Goal: Information Seeking & Learning: Learn about a topic

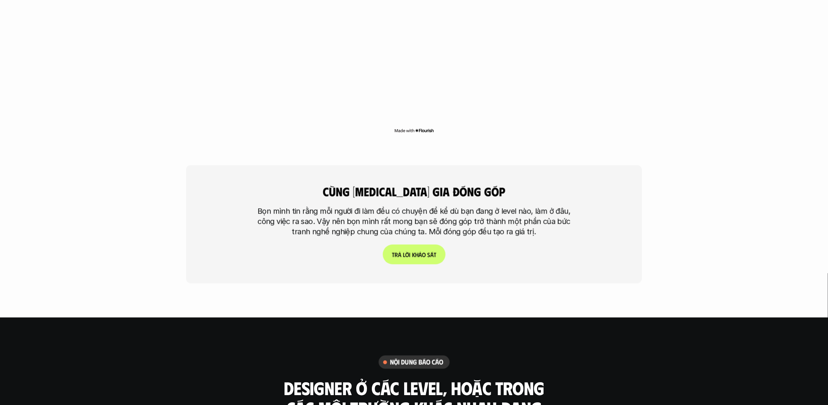
scroll to position [1671, 0]
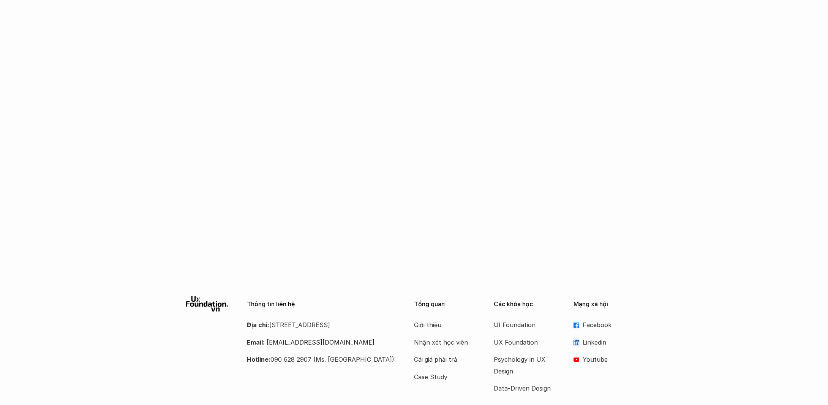
scroll to position [1920, 0]
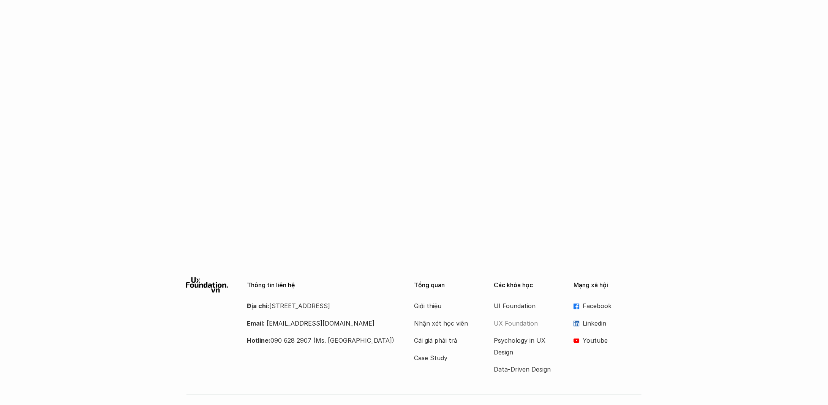
click at [513, 318] on p "UX Foundation" at bounding box center [524, 323] width 61 height 11
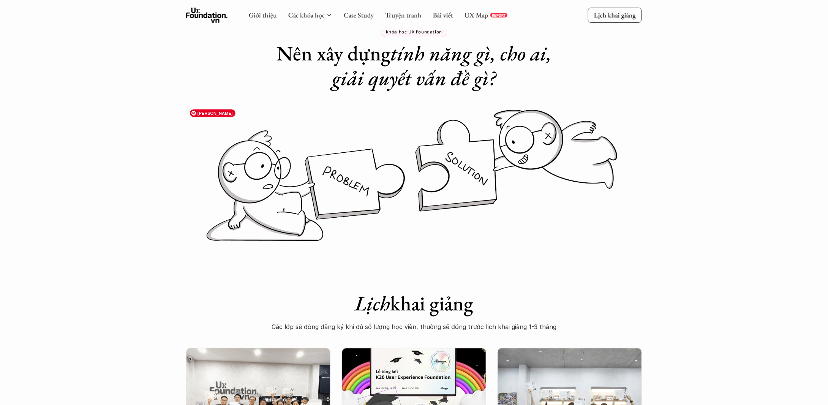
scroll to position [304, 0]
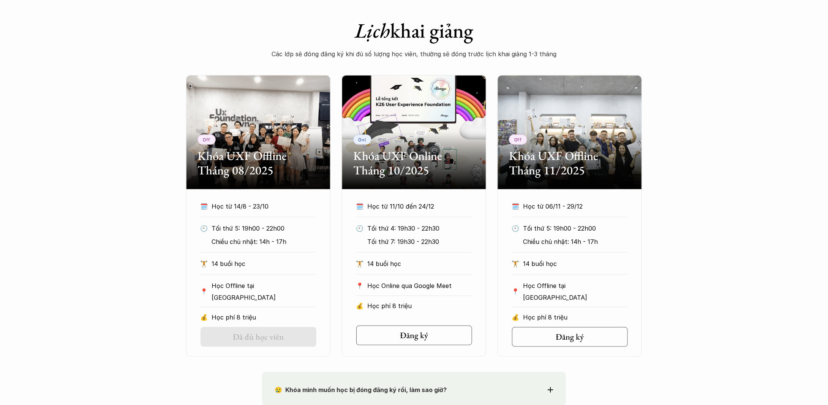
click at [758, 203] on div "Off Khóa UXF Offline Tháng 08/2025 🗓️ Học từ 14/8 - 23/10 🕙 Tối thứ 5: 19h00 - …" at bounding box center [414, 215] width 828 height 281
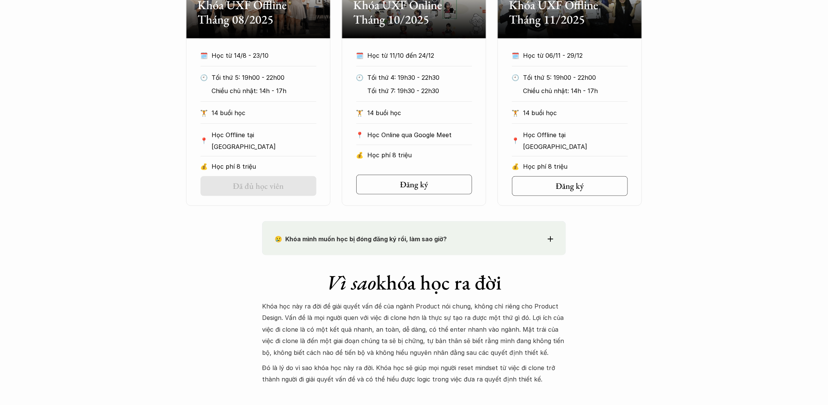
scroll to position [456, 0]
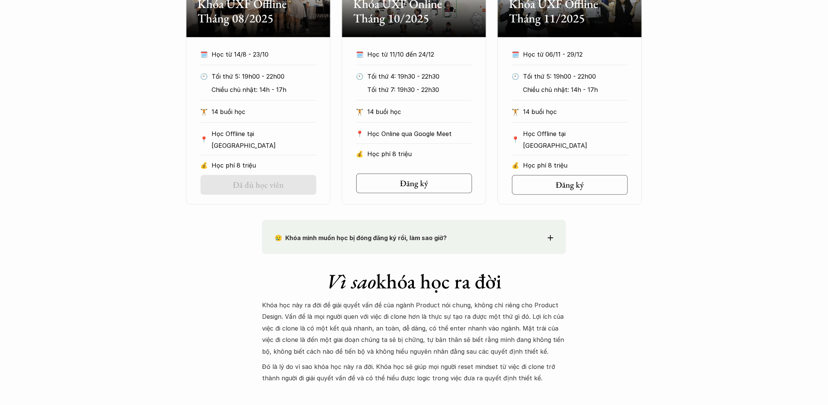
click at [480, 238] on p "😢 Khóa mình muốn học bị đóng đăng ký rồi, làm sao giờ?" at bounding box center [400, 237] width 251 height 11
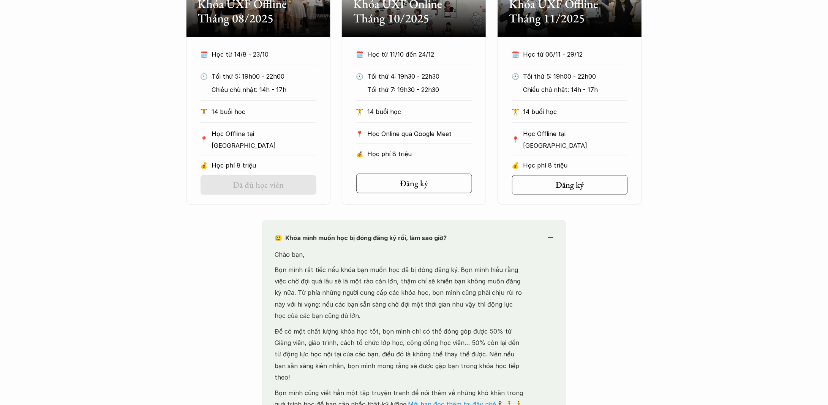
click at [511, 234] on p "😢 Khóa mình muốn học bị đóng đăng ký rồi, làm sao giờ?" at bounding box center [400, 237] width 251 height 11
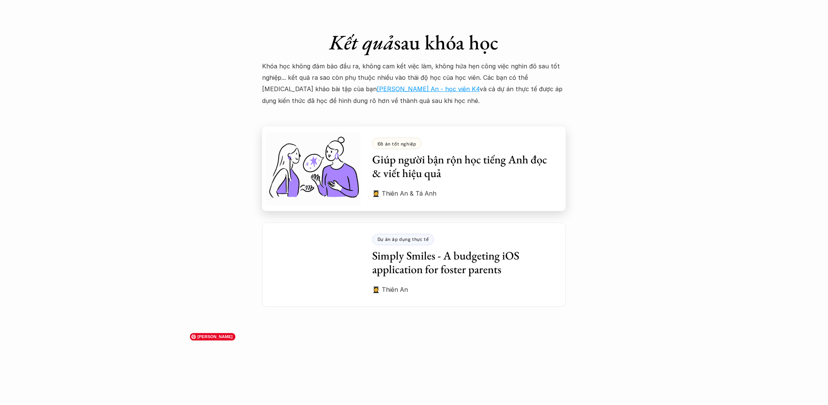
scroll to position [2050, 0]
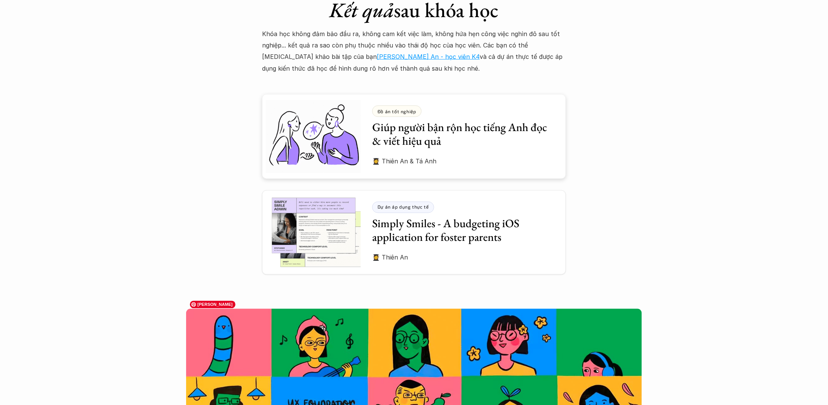
click at [483, 106] on div "Đồ án tốt nghiệp Giúp người bận rộn học tiếng Anh đọc & viết hiệu quả" at bounding box center [463, 127] width 182 height 43
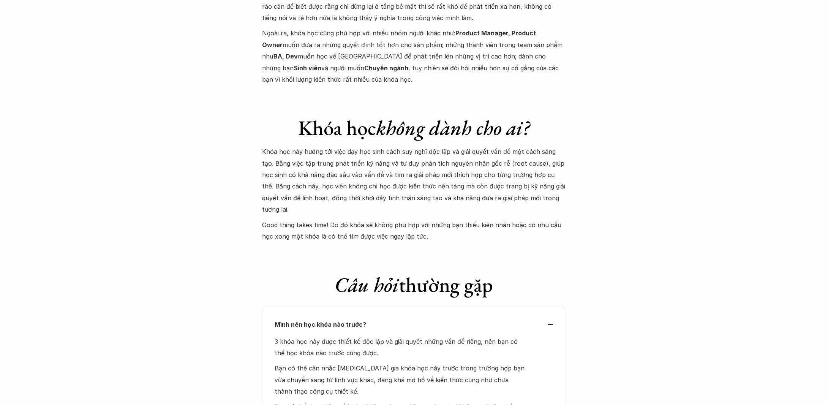
scroll to position [3151, 0]
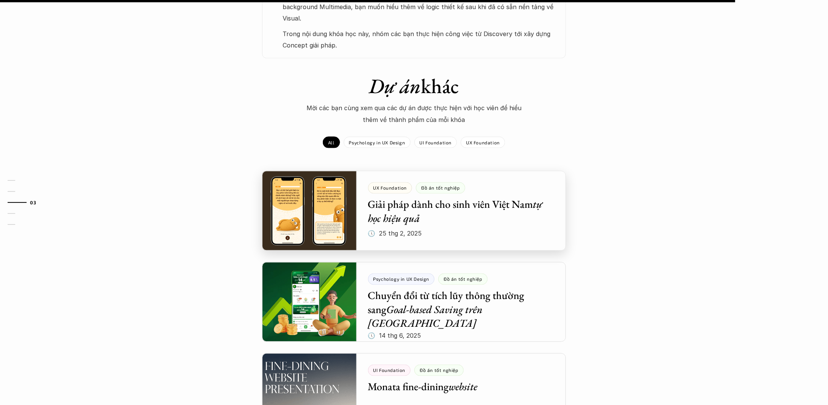
scroll to position [570, 0]
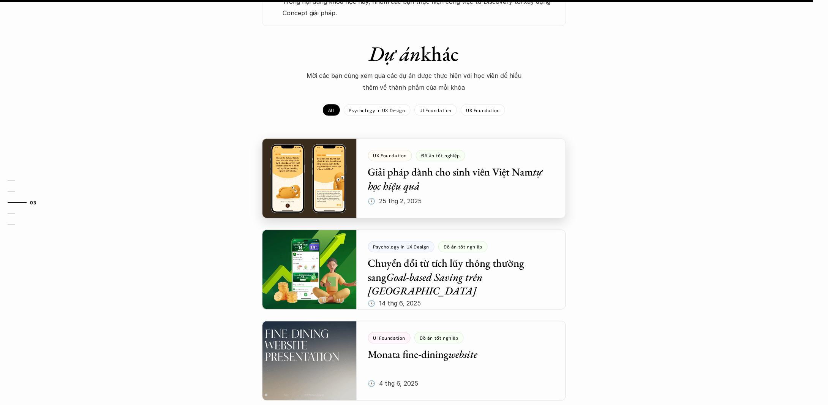
drag, startPoint x: 486, startPoint y: 171, endPoint x: 490, endPoint y: 174, distance: 4.4
click at [486, 171] on div at bounding box center [414, 179] width 304 height 80
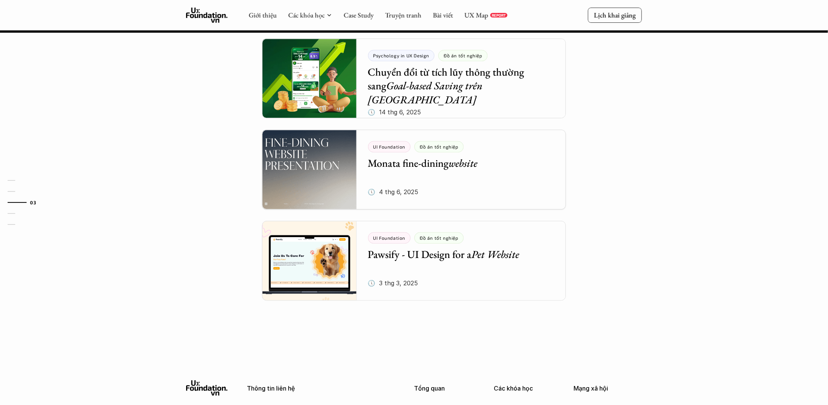
scroll to position [1016, 0]
